Goal: Transaction & Acquisition: Purchase product/service

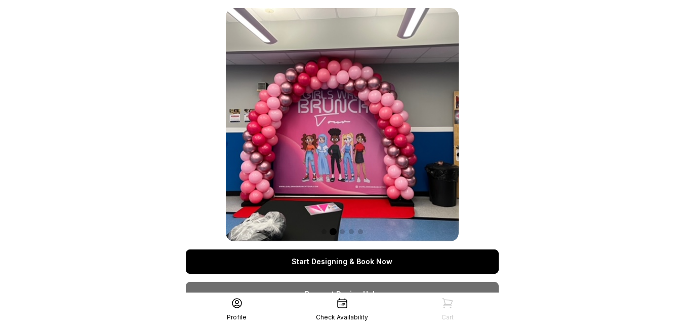
click at [363, 258] on link "Start Designing & Book Now" at bounding box center [342, 261] width 313 height 24
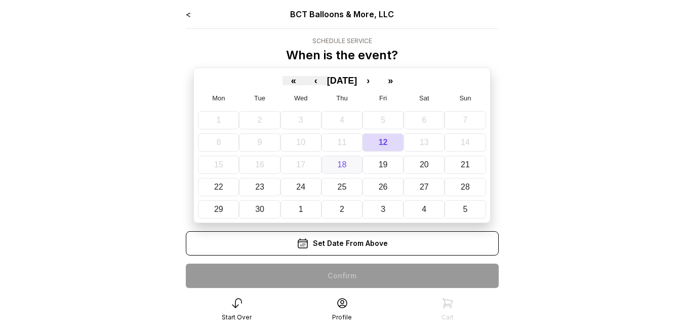
click at [341, 170] on button "18" at bounding box center [342, 164] width 41 height 18
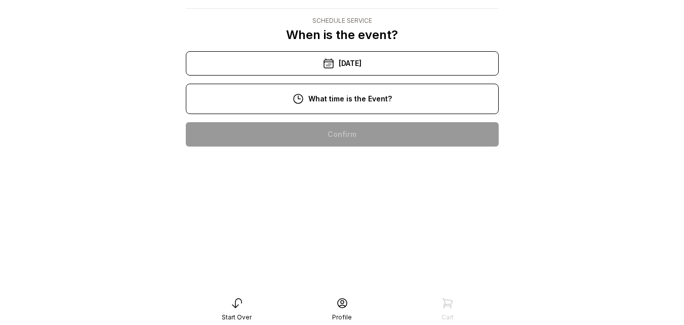
scroll to position [251, 0]
click at [408, 252] on div "2:00 pm" at bounding box center [342, 264] width 297 height 24
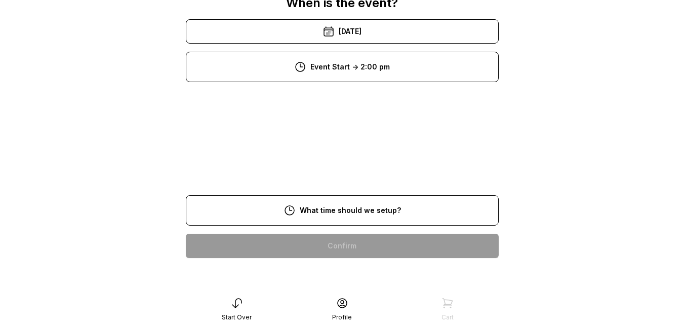
scroll to position [20, 0]
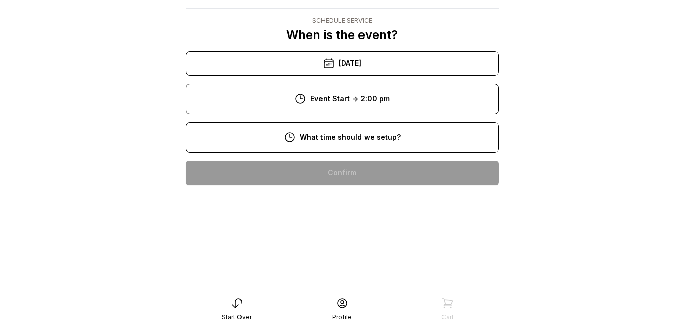
click at [340, 173] on div "8:00 am" at bounding box center [342, 173] width 297 height 24
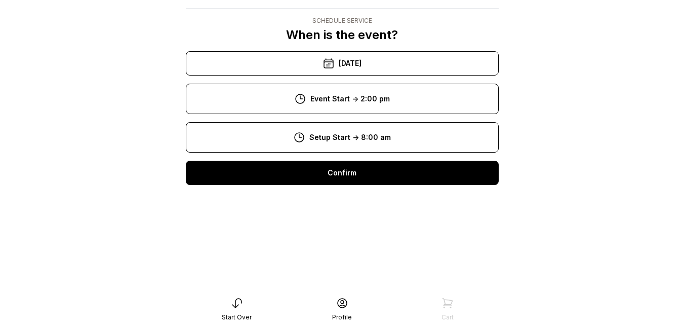
click at [340, 173] on div "Confirm" at bounding box center [342, 173] width 313 height 24
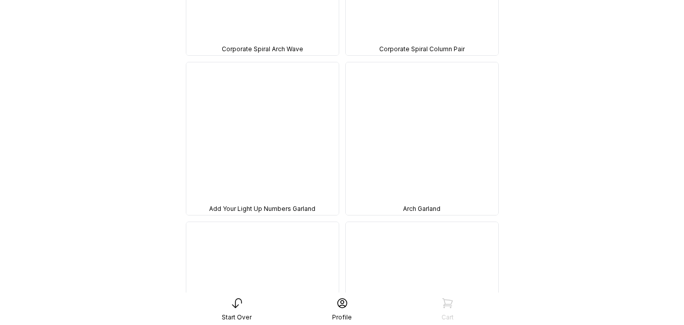
scroll to position [7154, 0]
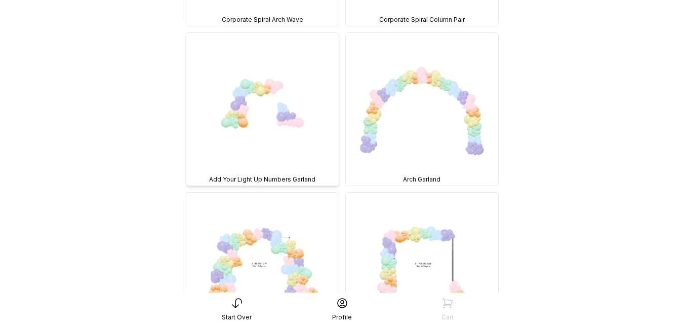
click at [288, 173] on div "Add Your Light Up Numbers Garland" at bounding box center [262, 179] width 152 height 12
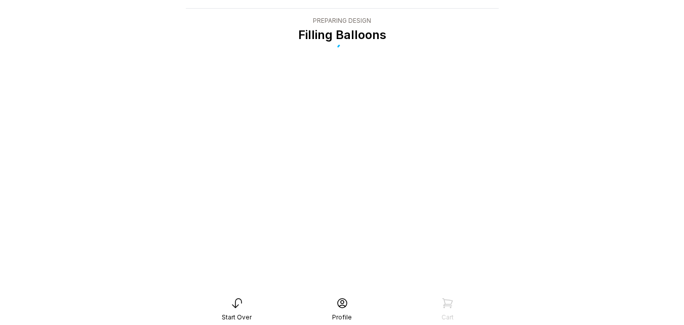
scroll to position [20, 0]
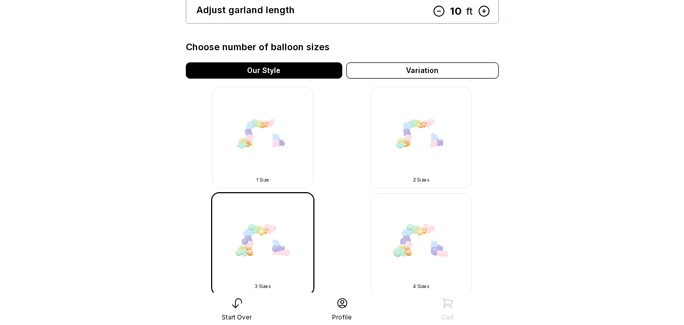
scroll to position [279, 0]
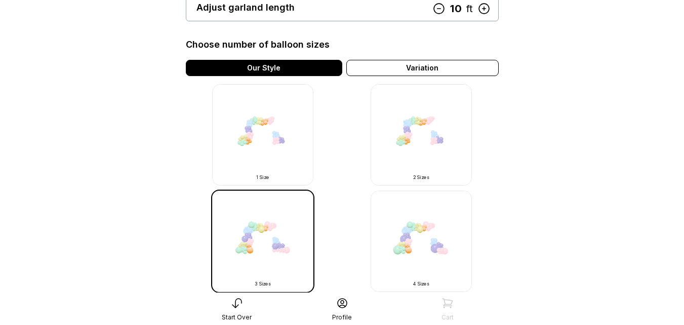
click at [448, 122] on img at bounding box center [421, 134] width 101 height 101
click at [418, 149] on img at bounding box center [421, 134] width 101 height 101
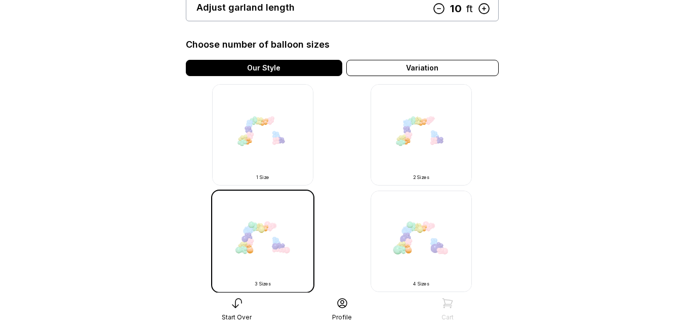
click at [418, 149] on img at bounding box center [421, 134] width 101 height 101
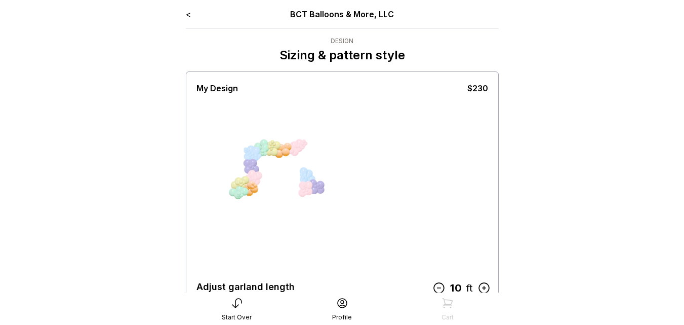
drag, startPoint x: 687, startPoint y: 65, endPoint x: 526, endPoint y: 57, distance: 161.8
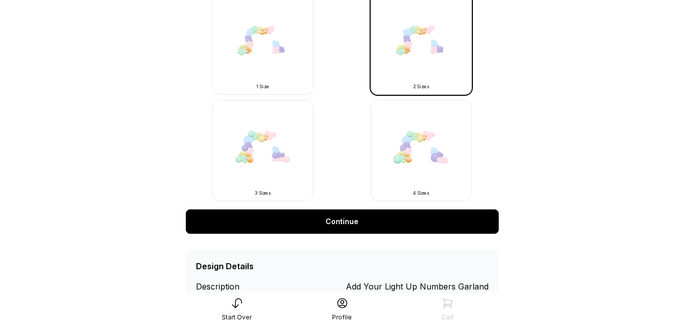
scroll to position [375, 0]
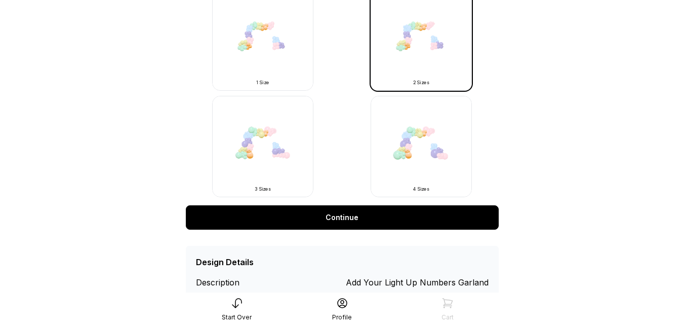
click at [431, 223] on link "Continue" at bounding box center [342, 217] width 313 height 24
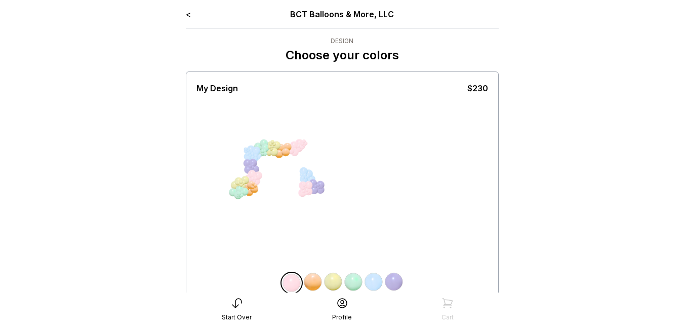
click at [683, 144] on main "< BCT Balloons & More, LLC Design Choose your colors My Design $230 Pick Your C…" at bounding box center [342, 239] width 684 height 479
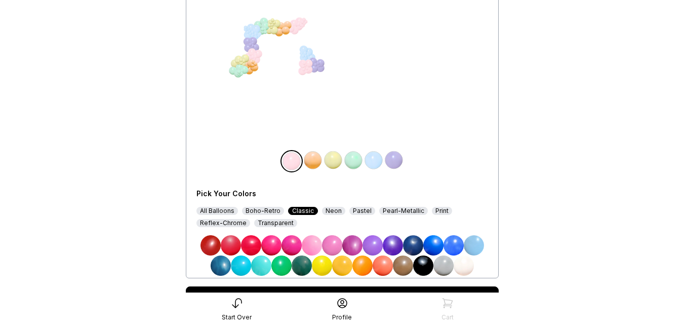
scroll to position [174, 0]
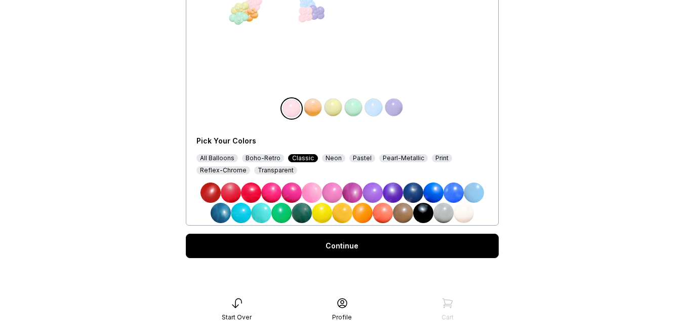
click at [388, 250] on link "Continue" at bounding box center [342, 245] width 313 height 24
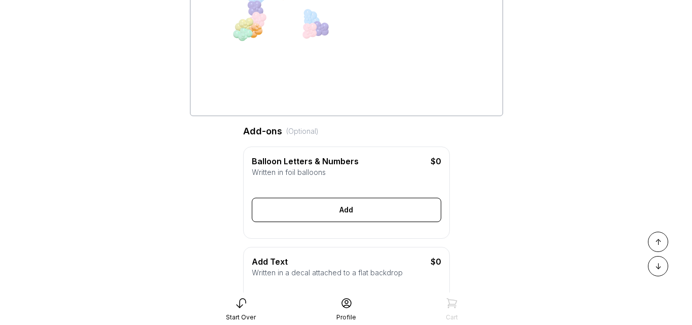
scroll to position [166, 0]
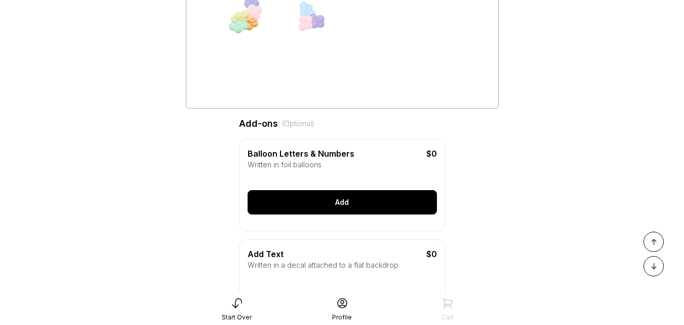
click at [346, 209] on div "Add" at bounding box center [342, 202] width 189 height 24
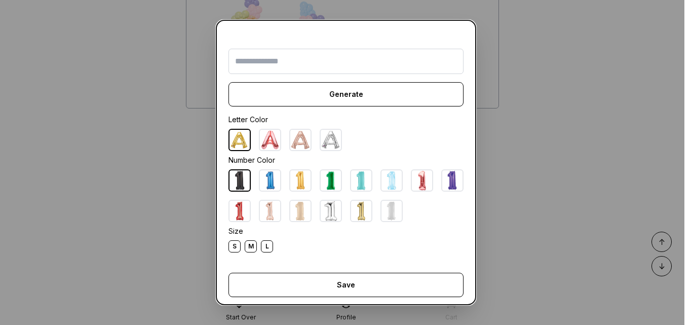
click at [328, 139] on img at bounding box center [331, 140] width 20 height 20
click at [241, 61] on input "text" at bounding box center [345, 61] width 235 height 25
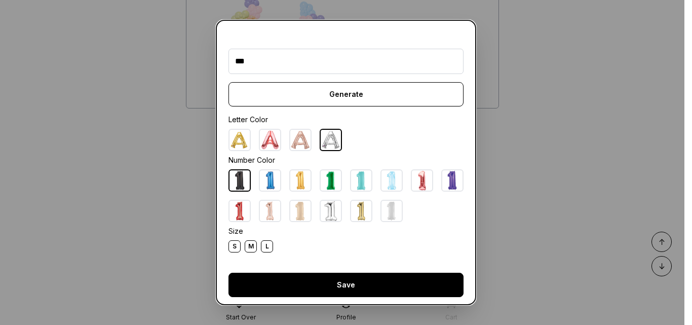
type input "***"
click at [360, 283] on div "Save" at bounding box center [345, 284] width 235 height 24
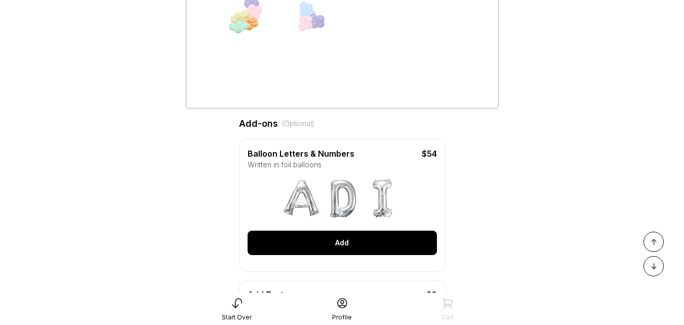
click at [407, 246] on div "Add" at bounding box center [342, 242] width 189 height 24
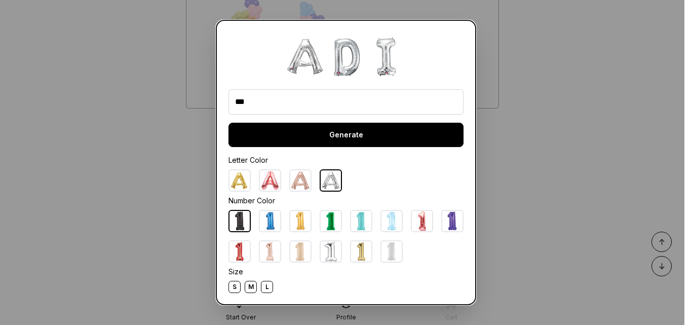
click at [373, 128] on div "Generate" at bounding box center [345, 135] width 235 height 24
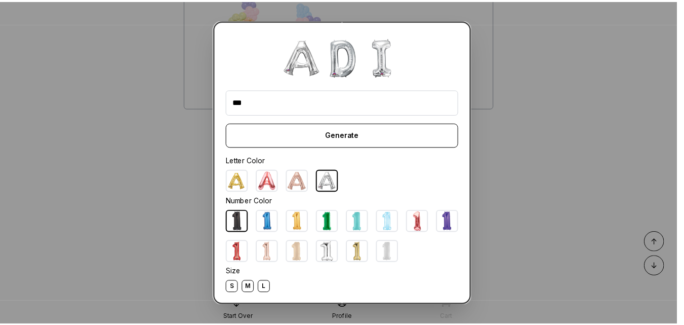
scroll to position [53, 0]
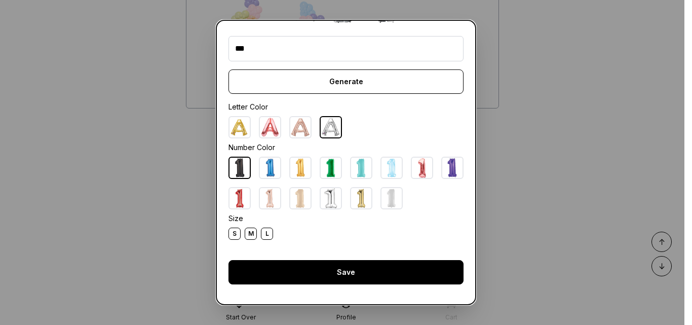
click at [379, 263] on div "Save" at bounding box center [345, 272] width 235 height 24
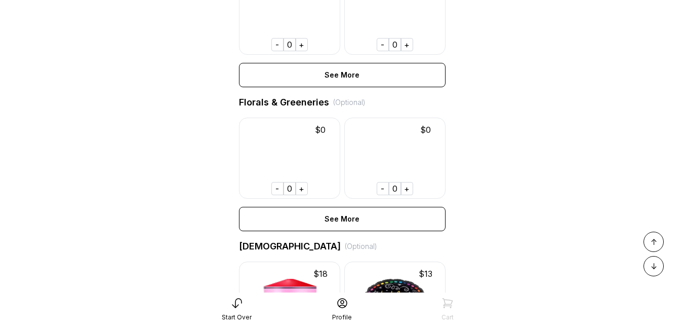
scroll to position [612, 0]
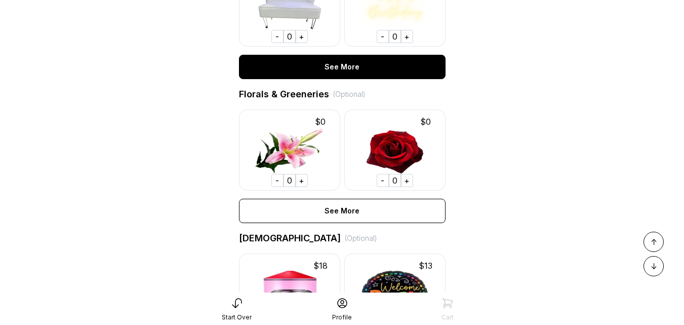
click at [370, 79] on div "See More" at bounding box center [342, 67] width 207 height 24
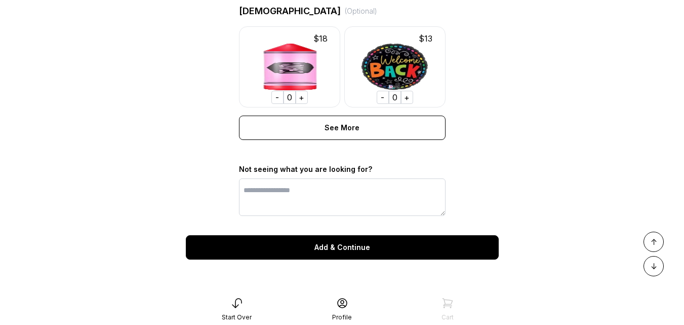
scroll to position [1913, 0]
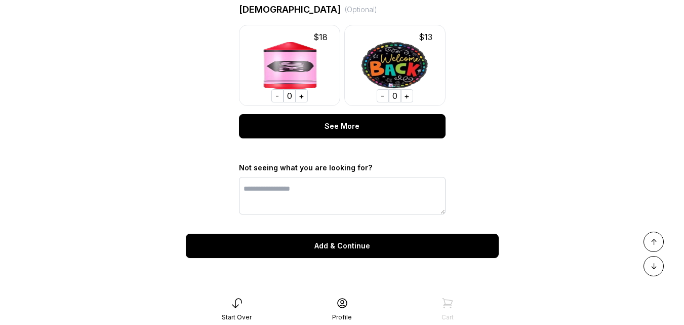
click at [365, 131] on div "See More" at bounding box center [342, 126] width 207 height 24
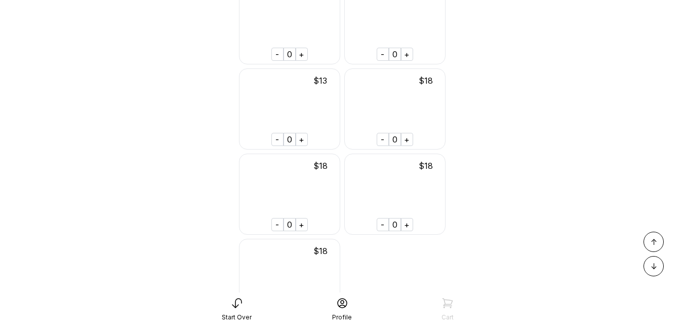
scroll to position [13273, 0]
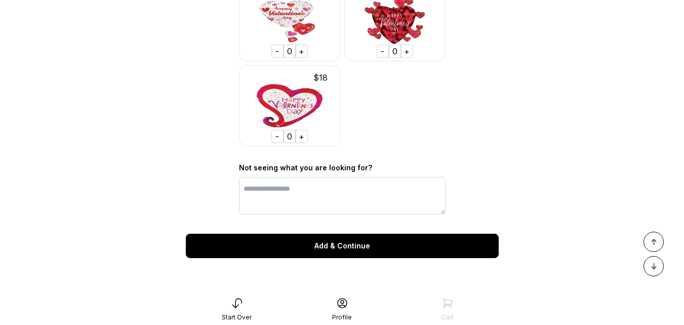
click at [384, 247] on div "Add & Continue" at bounding box center [342, 245] width 313 height 24
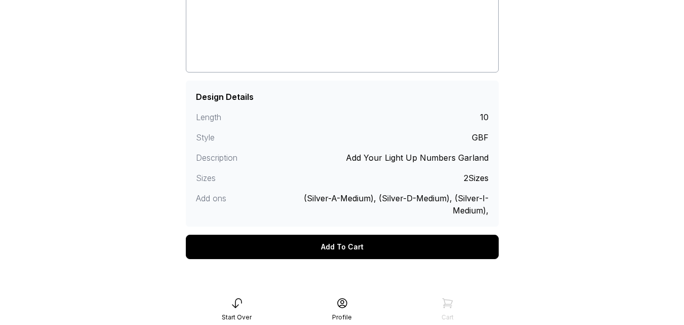
scroll to position [206, 0]
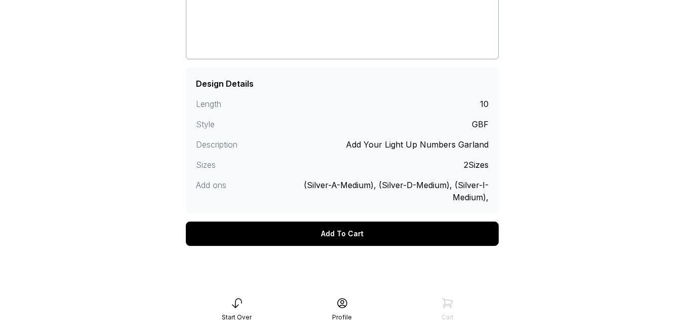
click at [360, 233] on div "Add To Cart" at bounding box center [342, 233] width 313 height 24
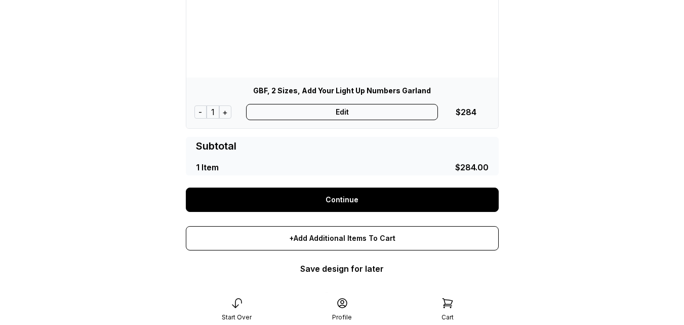
scroll to position [175, 0]
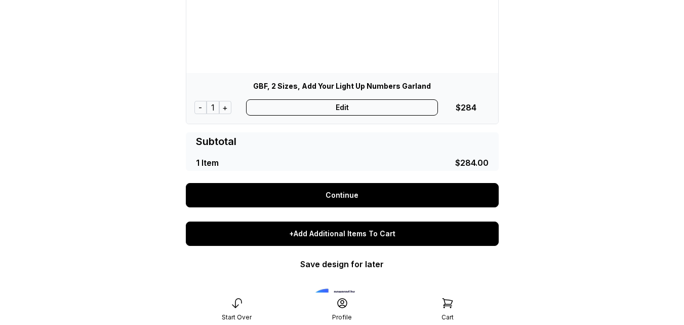
click at [381, 233] on div "+Add Additional Items To Cart" at bounding box center [342, 233] width 313 height 24
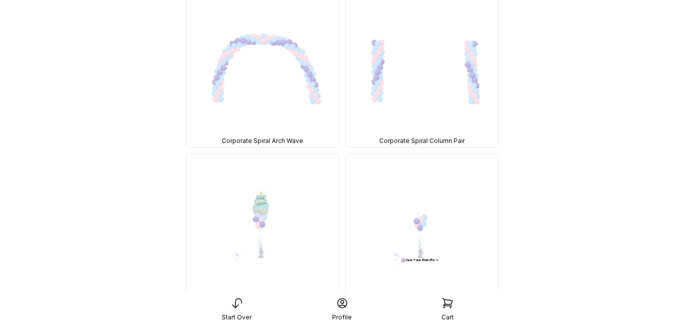
scroll to position [9686, 0]
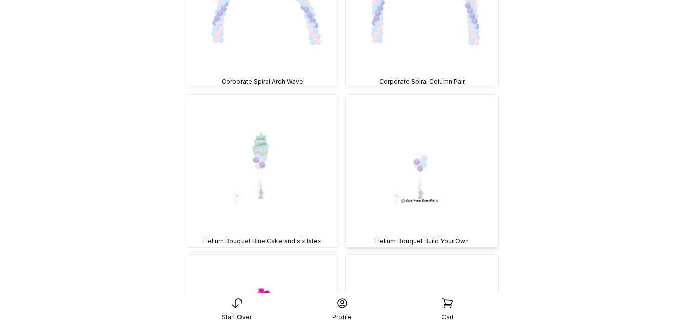
click at [438, 237] on span "Helium Bouquet Build Your Own" at bounding box center [422, 241] width 94 height 8
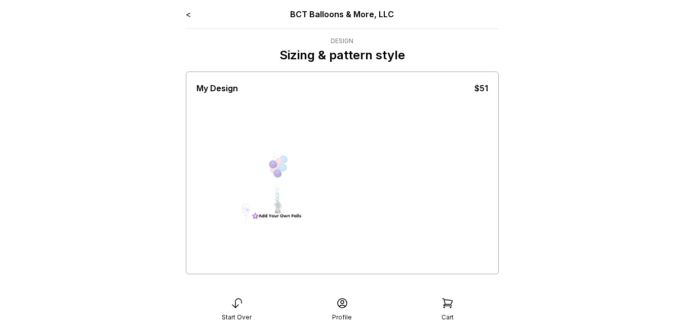
click at [438, 229] on div "My Design $51" at bounding box center [343, 173] width 292 height 198
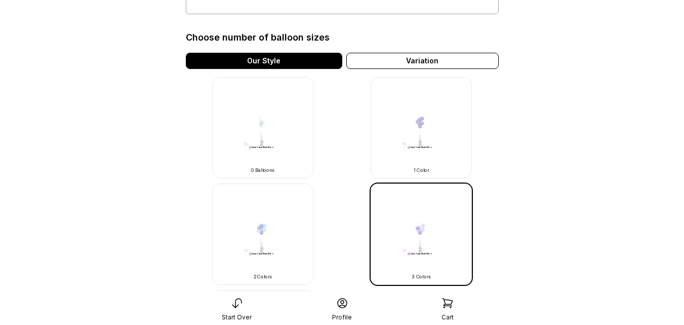
scroll to position [261, 0]
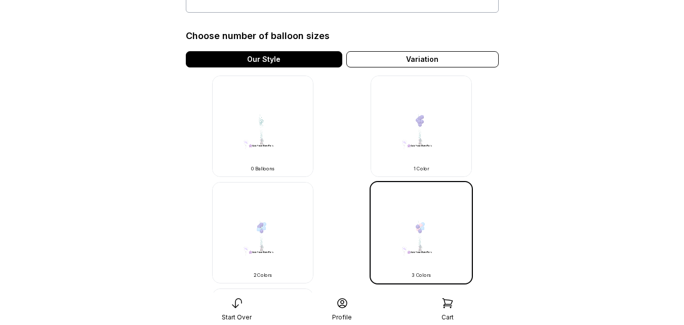
click at [455, 247] on img at bounding box center [421, 232] width 101 height 101
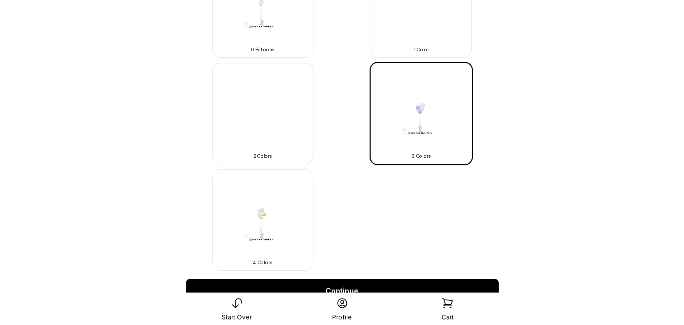
scroll to position [486, 0]
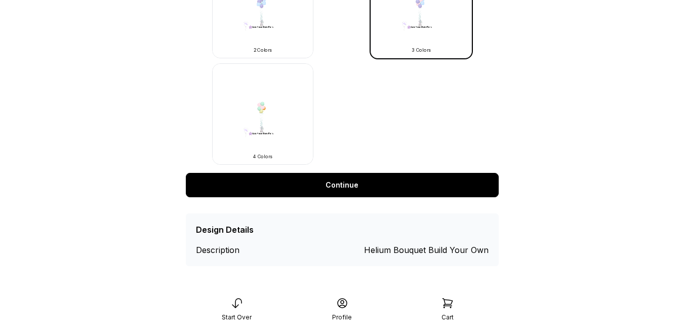
click at [353, 183] on link "Continue" at bounding box center [342, 185] width 313 height 24
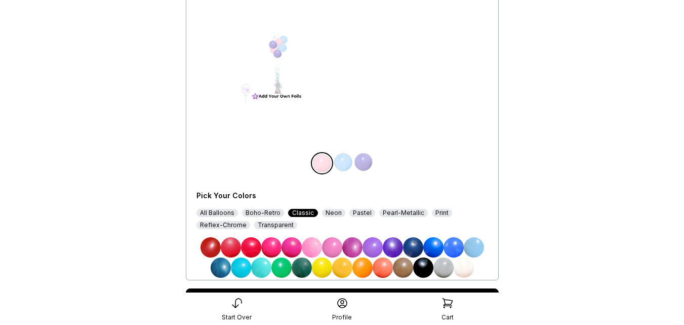
scroll to position [174, 0]
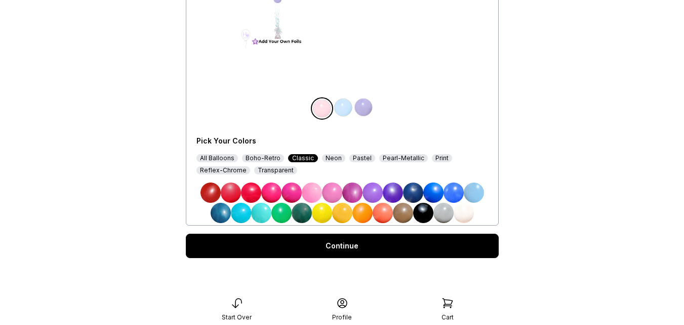
click at [409, 249] on link "Continue" at bounding box center [342, 245] width 313 height 24
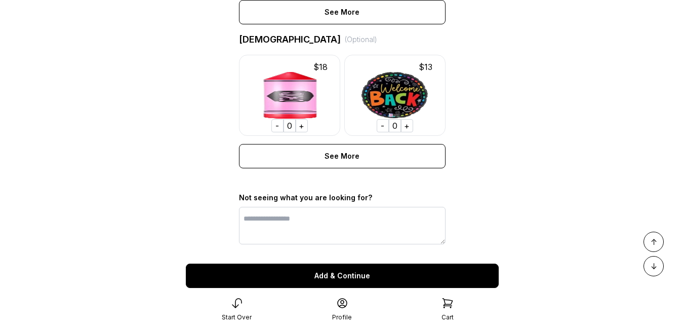
scroll to position [778, 0]
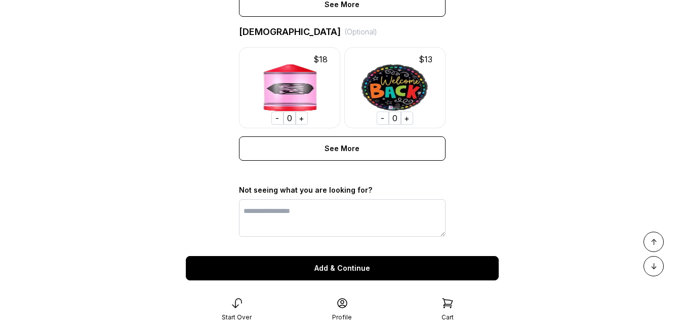
click at [411, 278] on div "Add & Continue" at bounding box center [342, 268] width 313 height 24
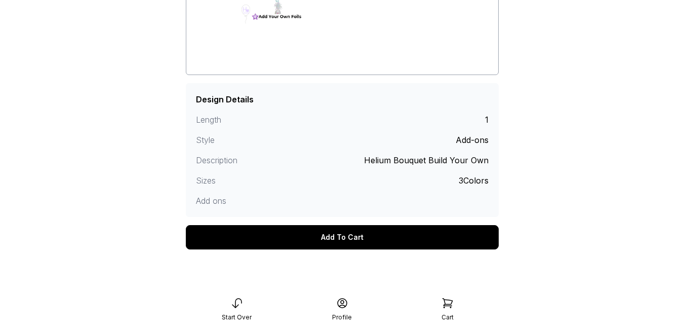
scroll to position [194, 0]
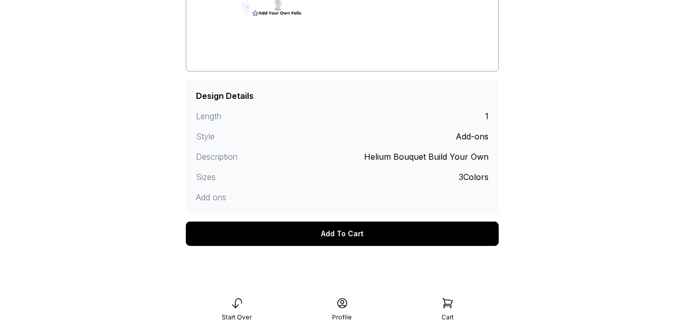
click at [383, 234] on div "Add To Cart" at bounding box center [342, 233] width 313 height 24
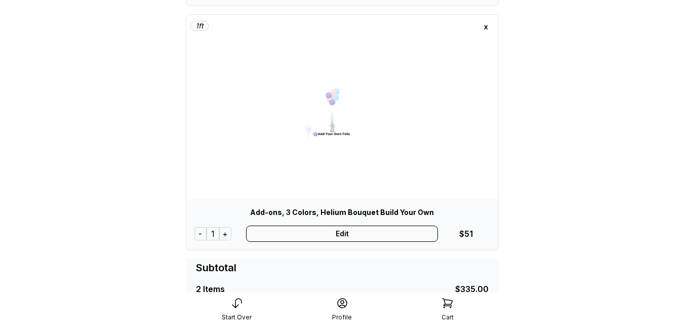
scroll to position [297, 0]
